Goal: Transaction & Acquisition: Download file/media

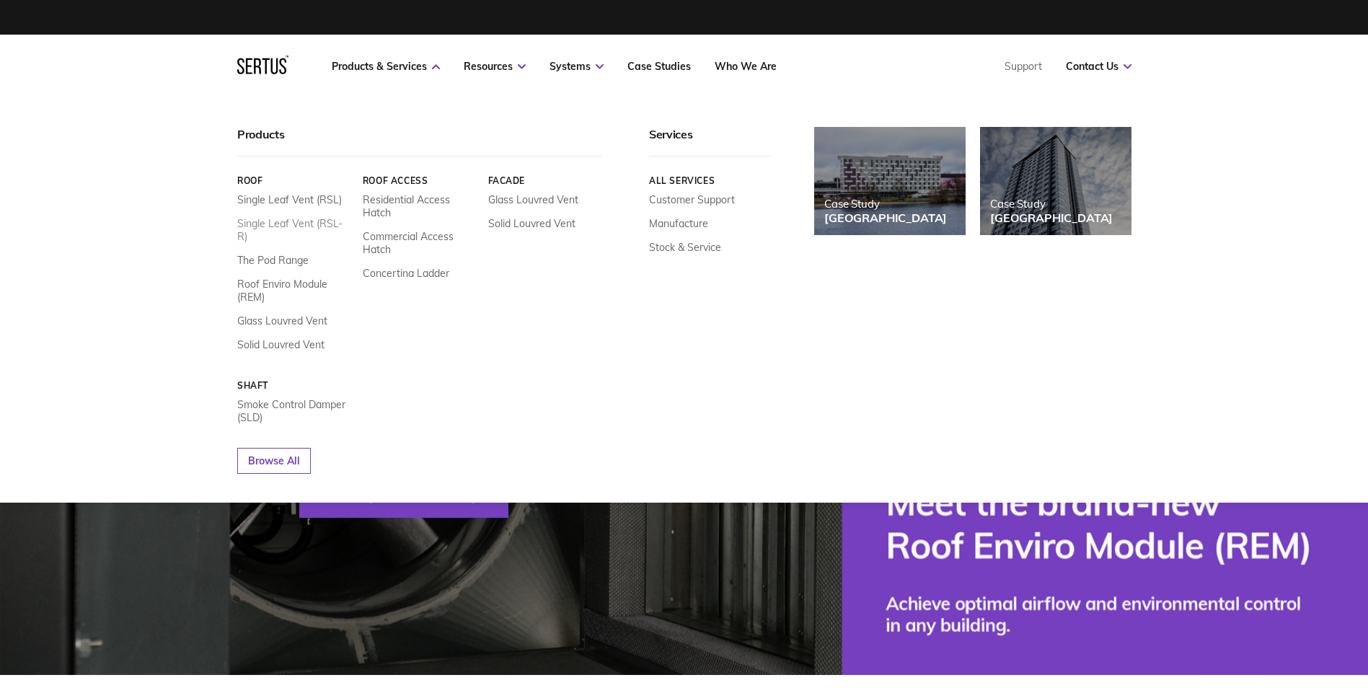
click at [301, 224] on link "Single Leaf Vent (RSL-R)" at bounding box center [294, 230] width 115 height 26
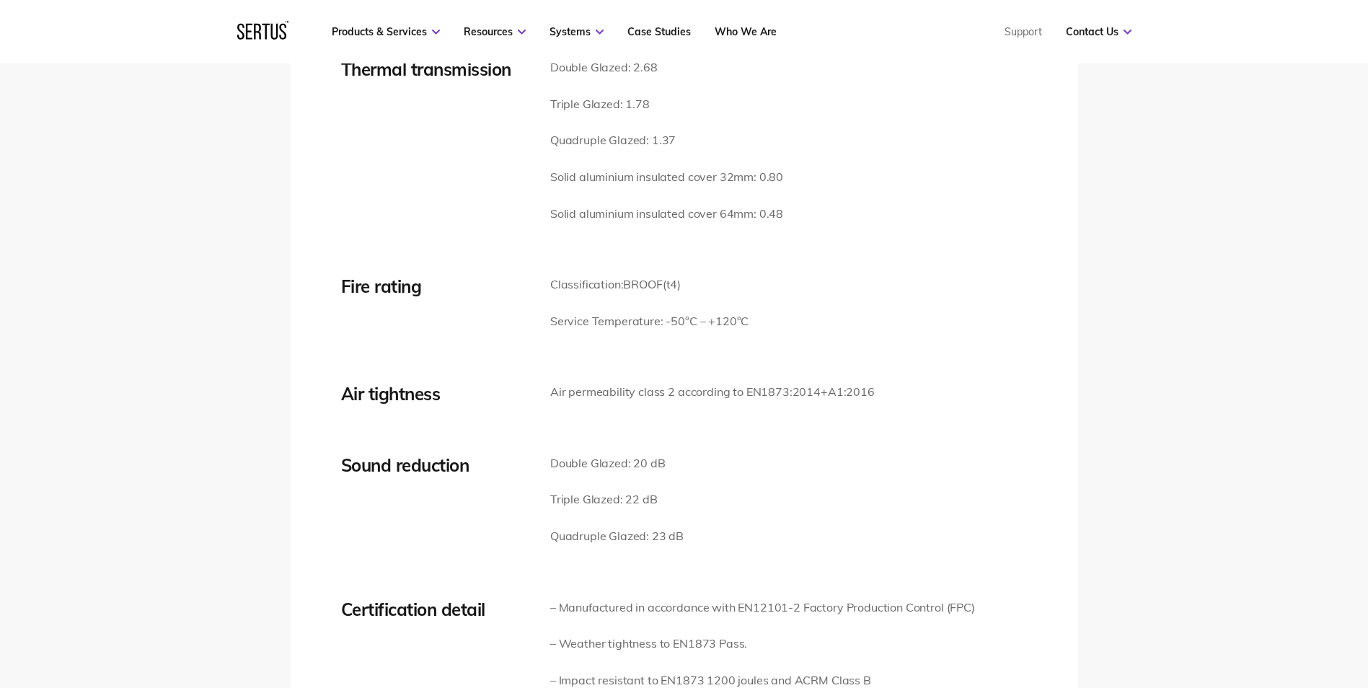
scroll to position [1947, 0]
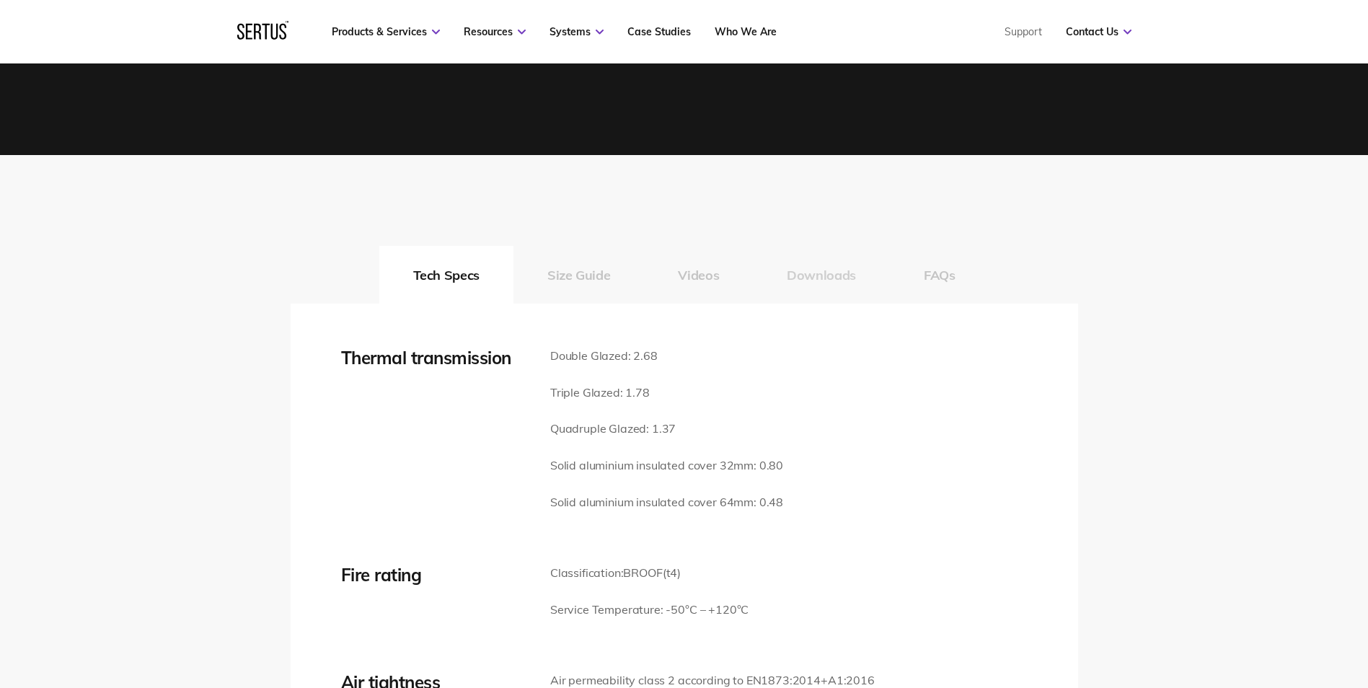
click at [812, 278] on button "Downloads" at bounding box center [821, 275] width 137 height 58
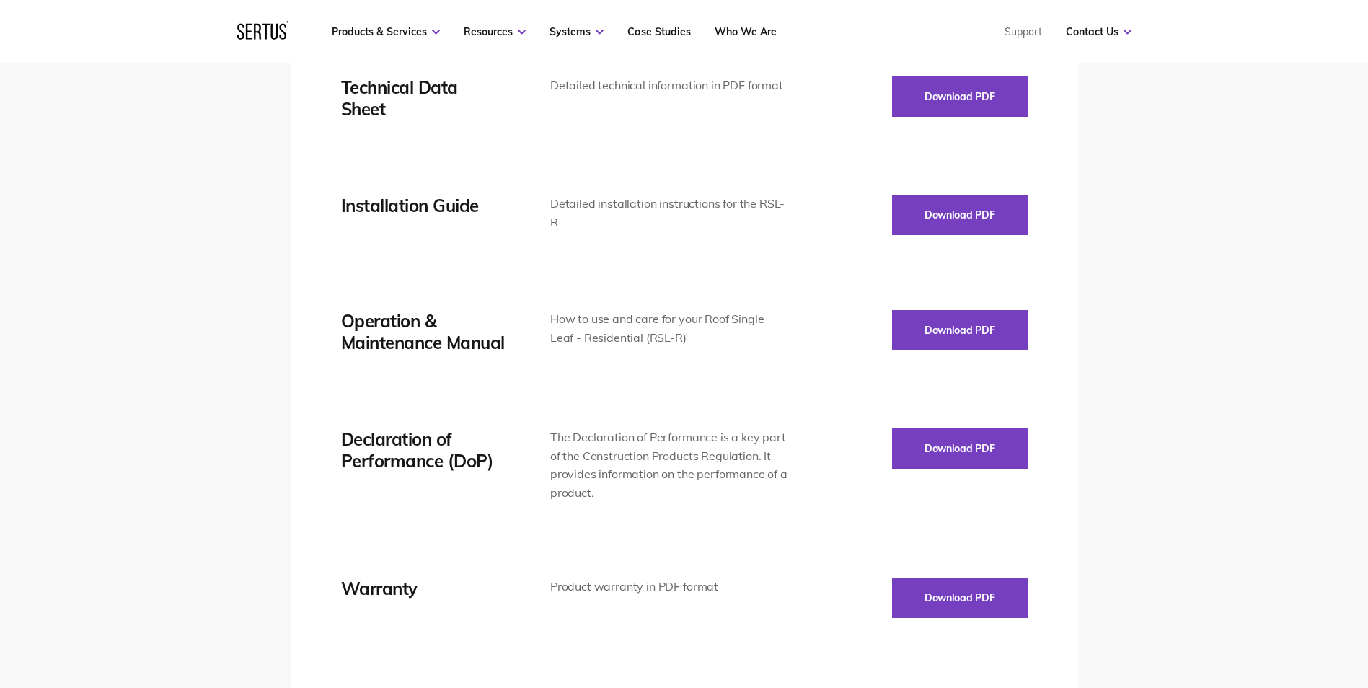
scroll to position [2308, 0]
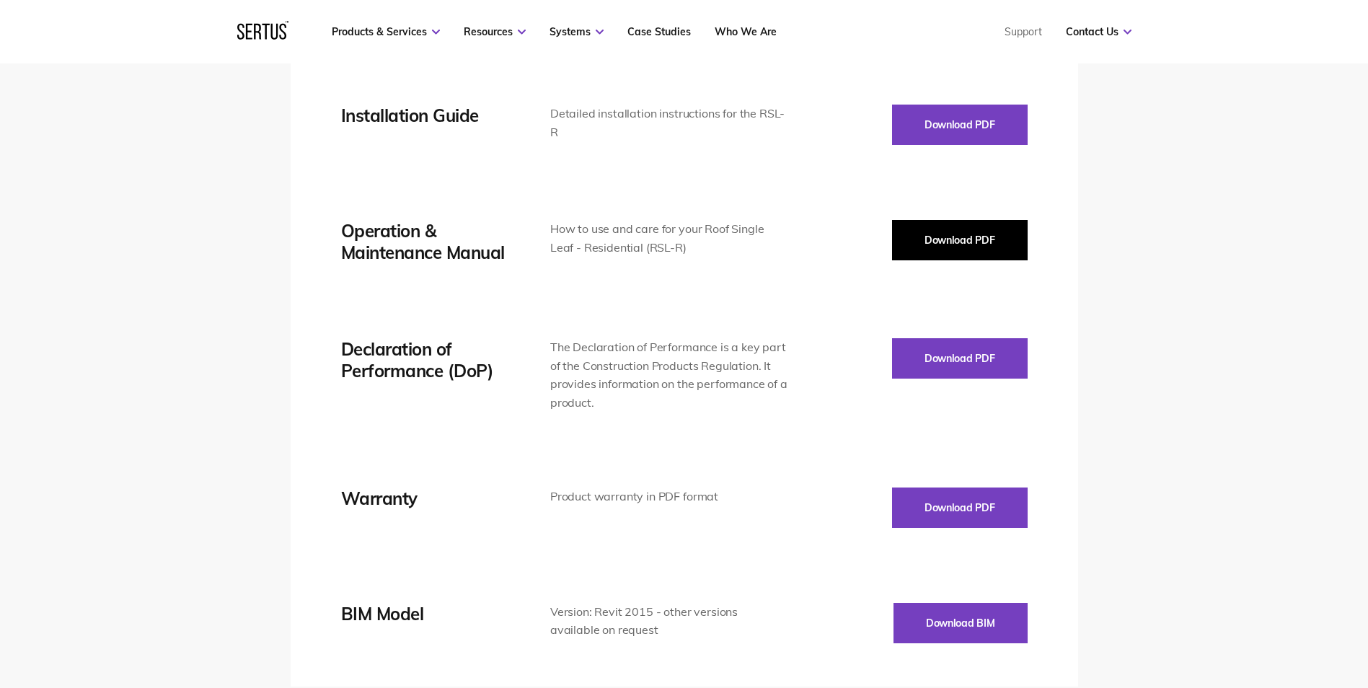
click at [961, 226] on button "Download PDF" at bounding box center [960, 240] width 136 height 40
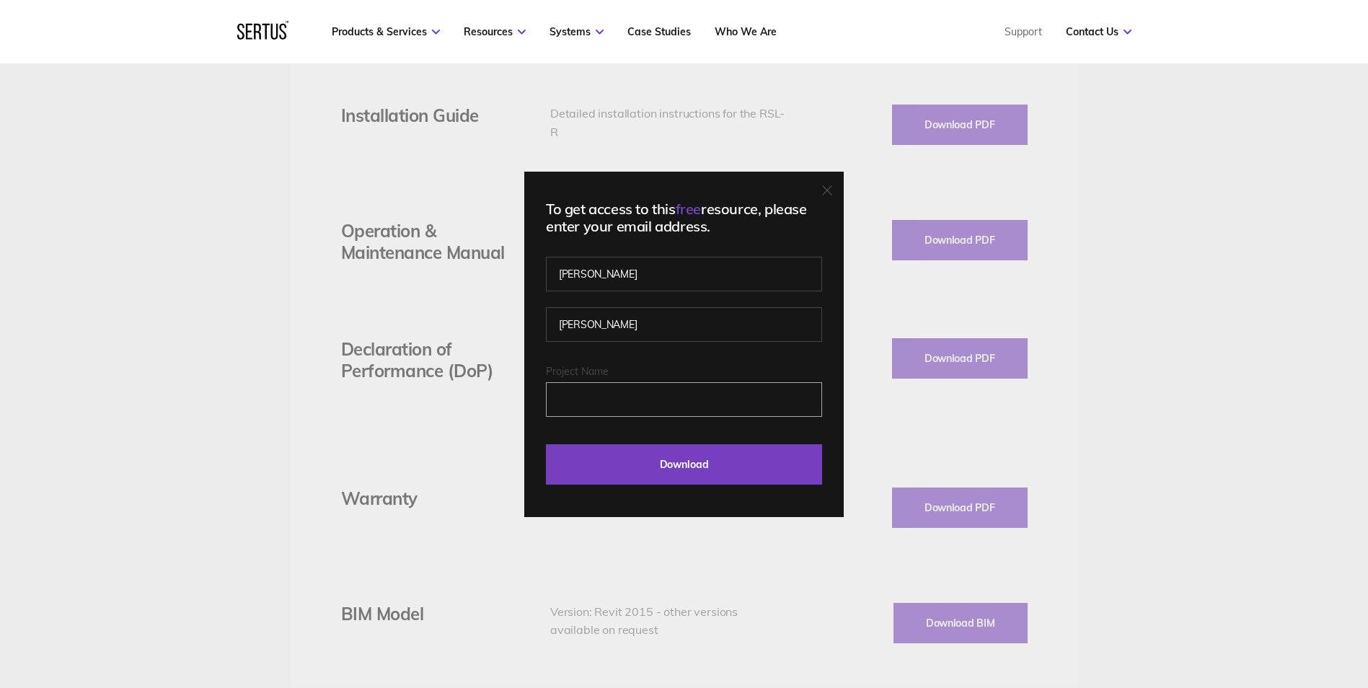
click at [708, 395] on input "Project Name" at bounding box center [684, 399] width 276 height 35
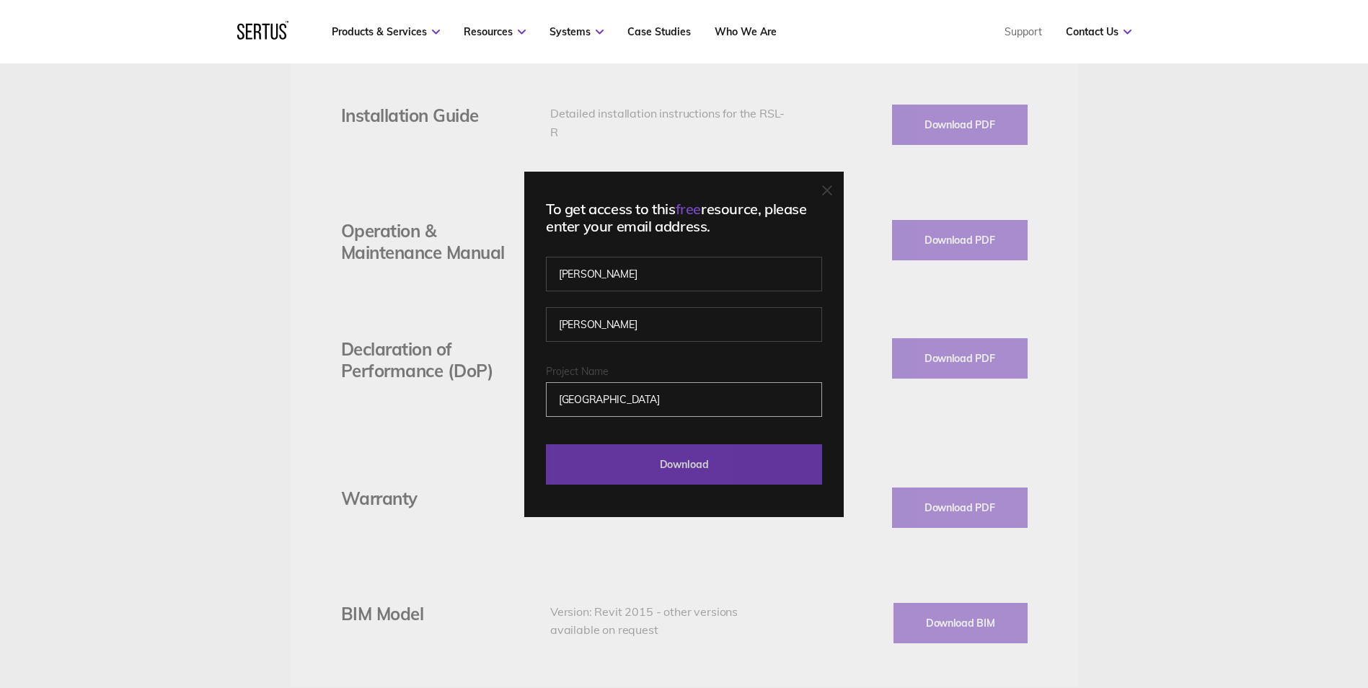
type input "[GEOGRAPHIC_DATA]"
click at [748, 473] on input "Download" at bounding box center [684, 464] width 276 height 40
